Goal: Information Seeking & Learning: Learn about a topic

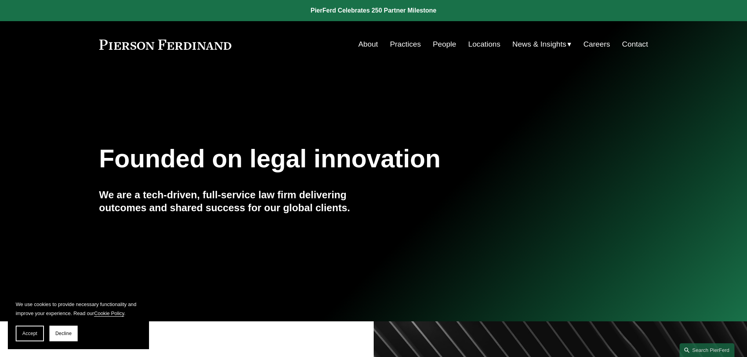
click at [442, 49] on link "People" at bounding box center [445, 44] width 24 height 15
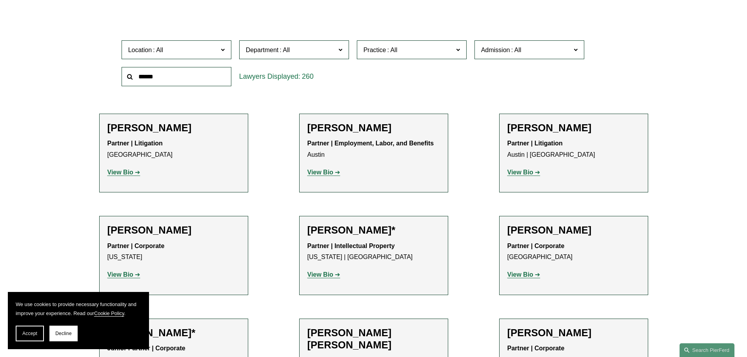
scroll to position [261, 0]
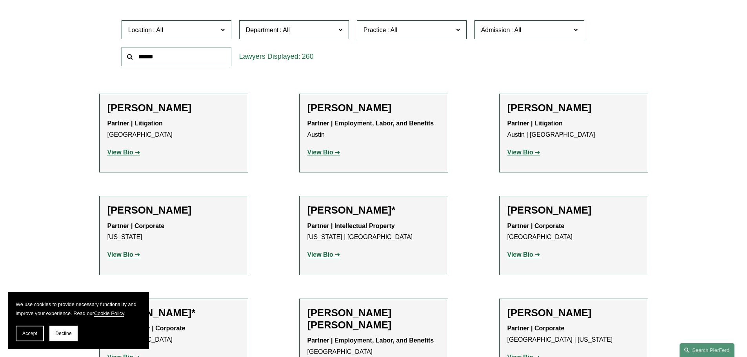
click at [338, 31] on span at bounding box center [340, 29] width 4 height 10
click at [0, 0] on link "Corporate" at bounding box center [0, 0] width 0 height 0
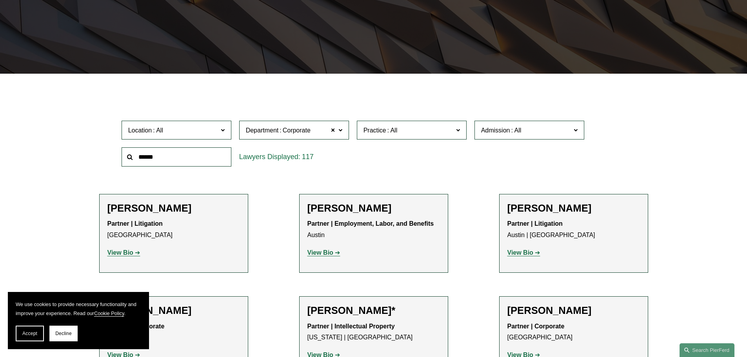
scroll to position [157, 0]
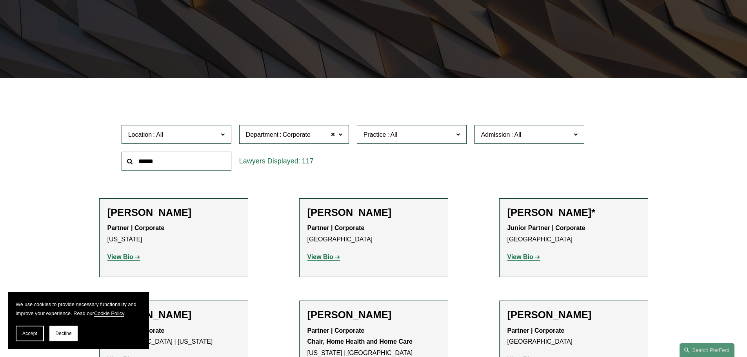
click at [428, 134] on span "Practice" at bounding box center [408, 134] width 90 height 11
click at [0, 0] on link "Construction and Design Professional" at bounding box center [0, 0] width 0 height 0
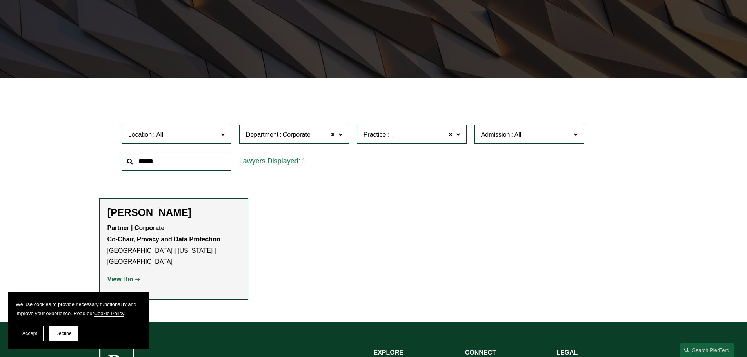
click at [120, 276] on strong "View Bio" at bounding box center [120, 279] width 26 height 7
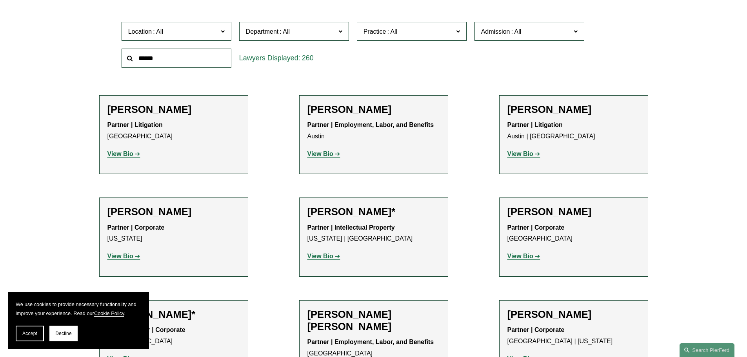
scroll to position [261, 0]
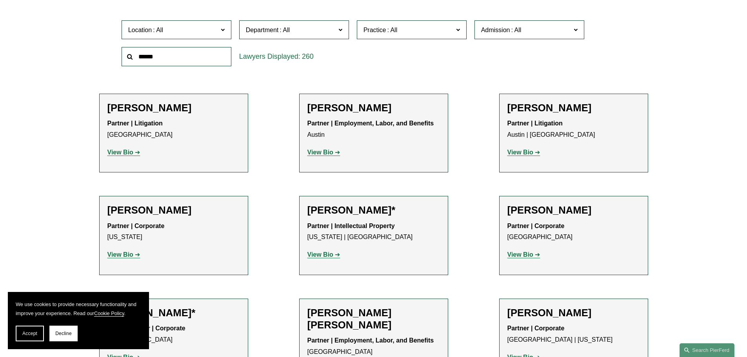
click at [230, 31] on label "Location" at bounding box center [176, 29] width 110 height 19
click at [0, 0] on link "[US_STATE]" at bounding box center [0, 0] width 0 height 0
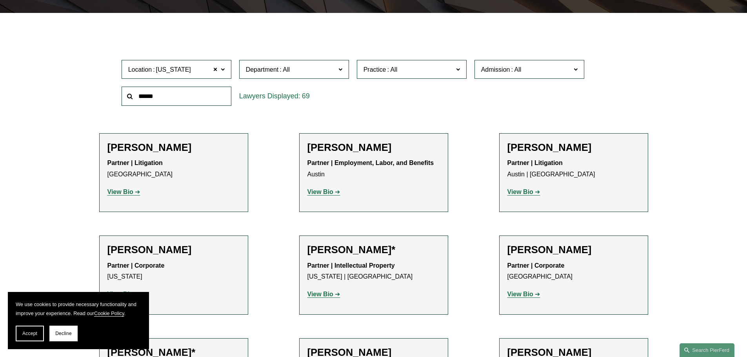
scroll to position [157, 0]
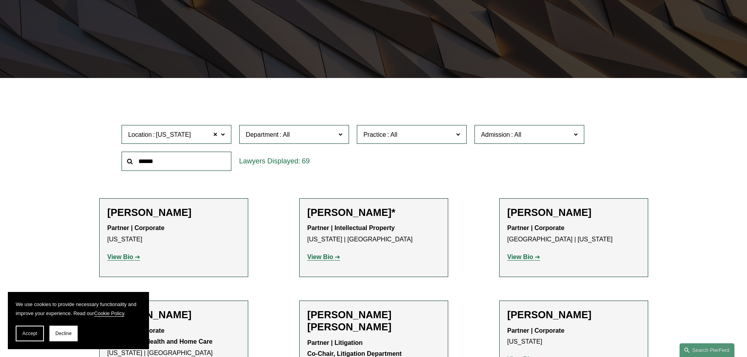
click at [429, 137] on span "Practice" at bounding box center [408, 134] width 90 height 11
drag, startPoint x: 465, startPoint y: 179, endPoint x: 446, endPoint y: 233, distance: 57.5
click at [0, 0] on ul "All Antitrust Counseling Appellate Arbitration and Mediation Banking and Financ…" at bounding box center [0, 0] width 0 height 0
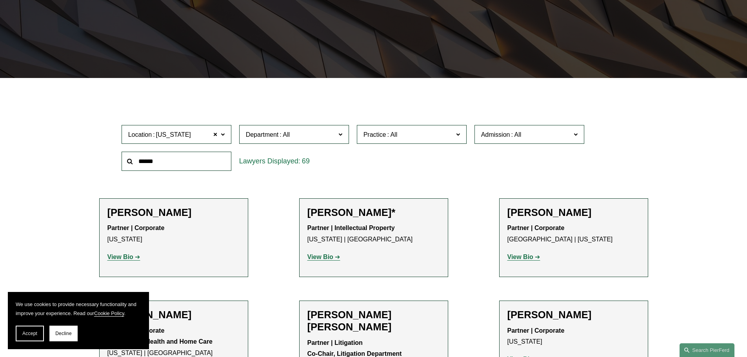
click at [0, 0] on link "Real Estate" at bounding box center [0, 0] width 0 height 0
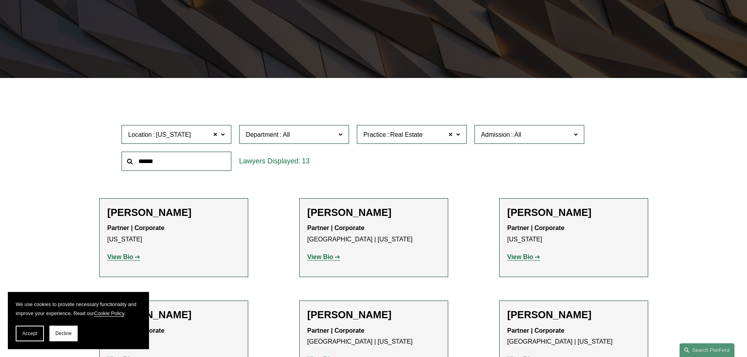
click at [596, 160] on div "Location New York New York All Atlanta Austin Boston Charlotte Chicago Cincinna…" at bounding box center [374, 148] width 512 height 54
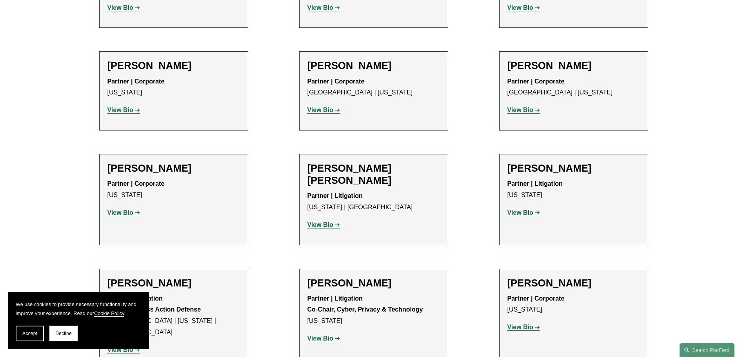
scroll to position [416, 0]
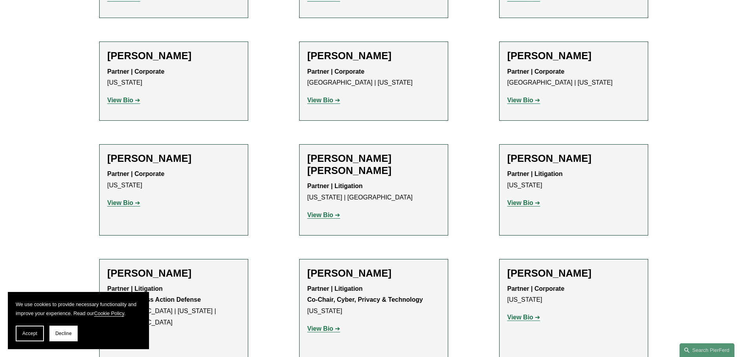
click at [113, 204] on strong "View Bio" at bounding box center [120, 202] width 26 height 7
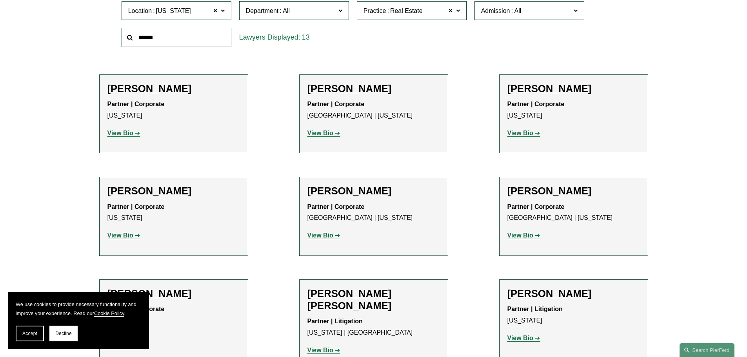
scroll to position [285, 0]
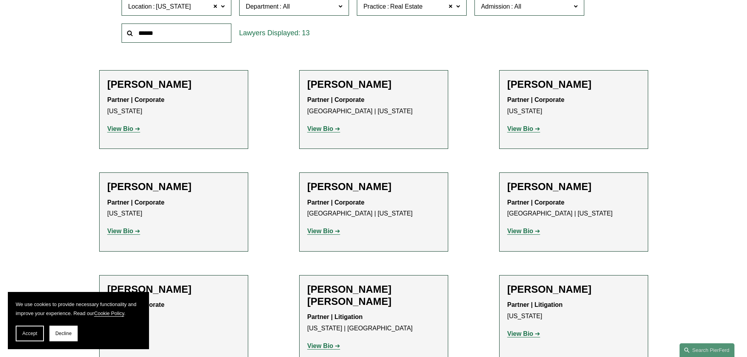
click at [123, 229] on strong "View Bio" at bounding box center [120, 231] width 26 height 7
click at [526, 128] on strong "View Bio" at bounding box center [520, 128] width 26 height 7
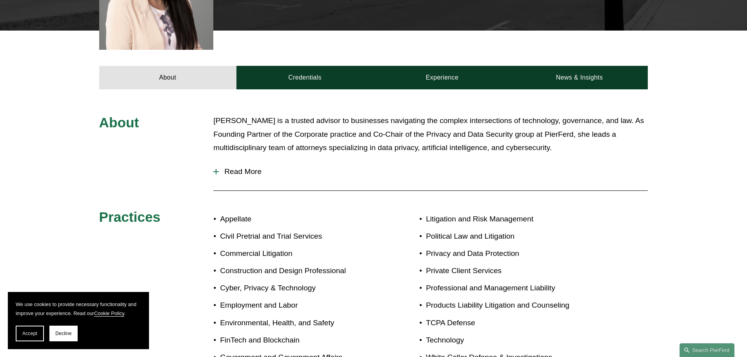
scroll to position [326, 0]
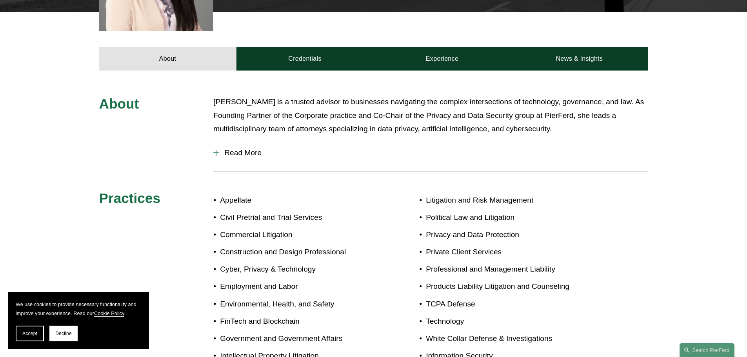
click at [236, 149] on span "Read More" at bounding box center [433, 153] width 429 height 9
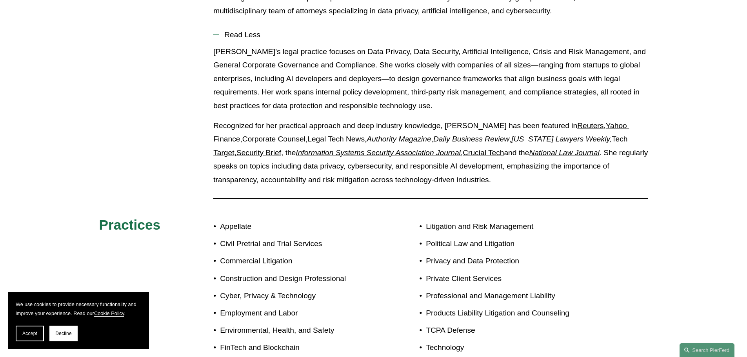
scroll to position [457, 0]
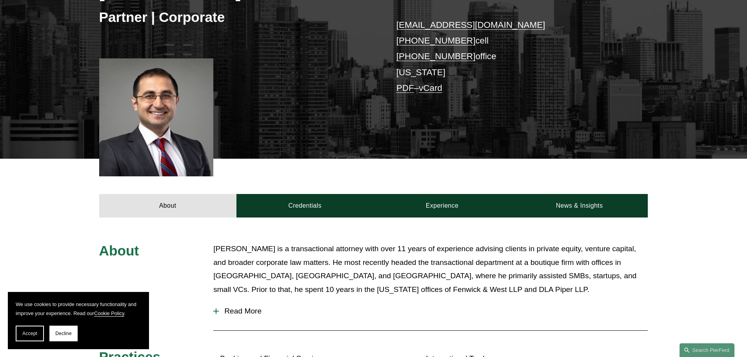
scroll to position [261, 0]
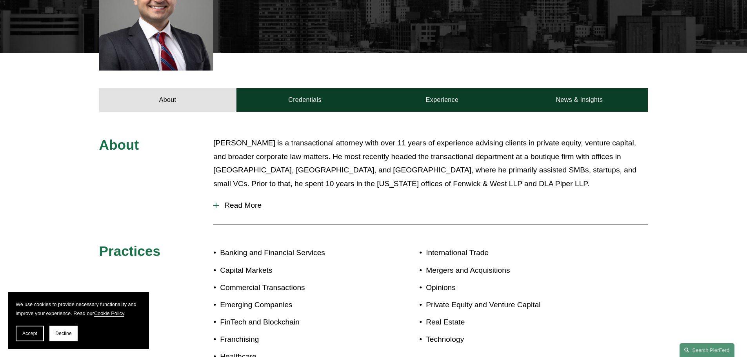
click at [242, 213] on button "Read More" at bounding box center [430, 205] width 434 height 20
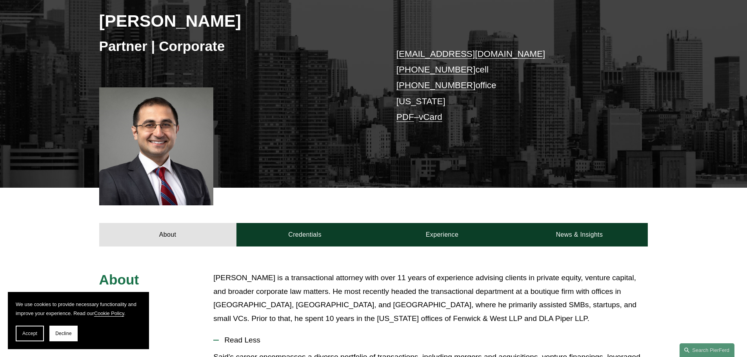
scroll to position [45, 0]
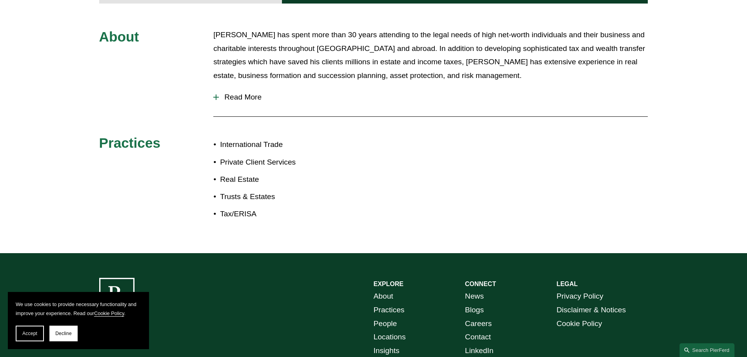
scroll to position [315, 0]
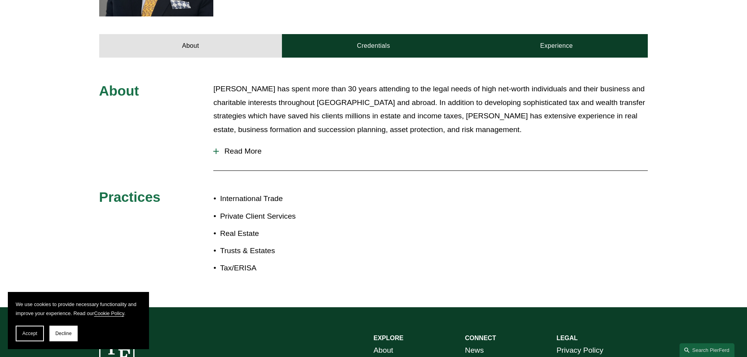
click at [240, 153] on span "Read More" at bounding box center [433, 151] width 429 height 9
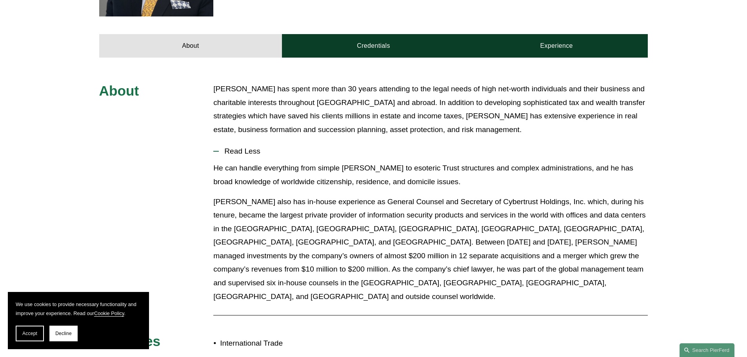
scroll to position [250, 0]
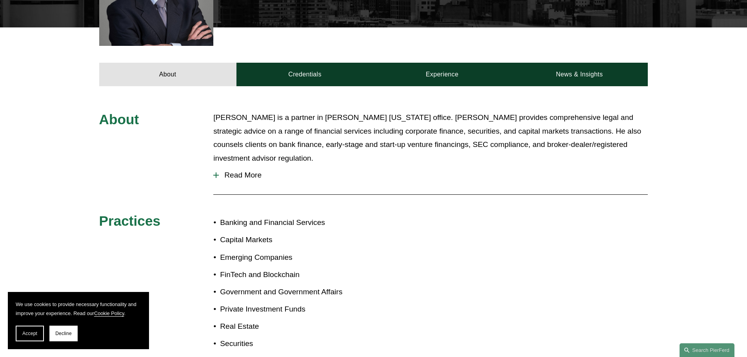
scroll to position [326, 0]
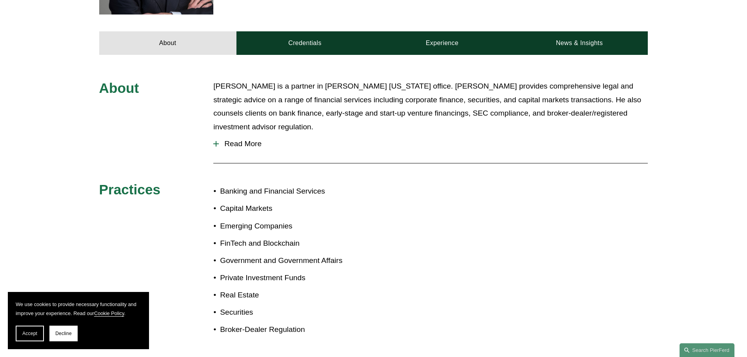
click at [240, 140] on span "Read More" at bounding box center [433, 144] width 429 height 9
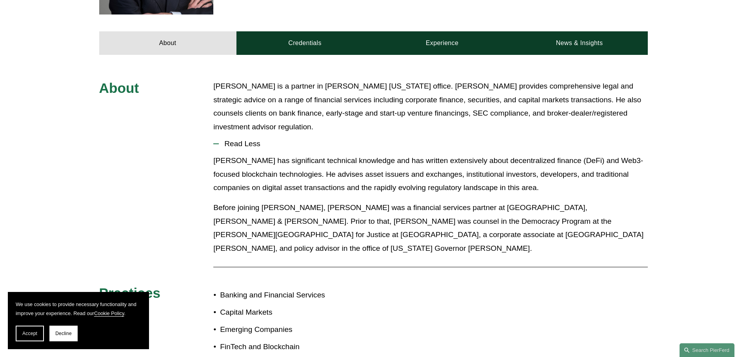
scroll to position [261, 0]
